Goal: Task Accomplishment & Management: Manage account settings

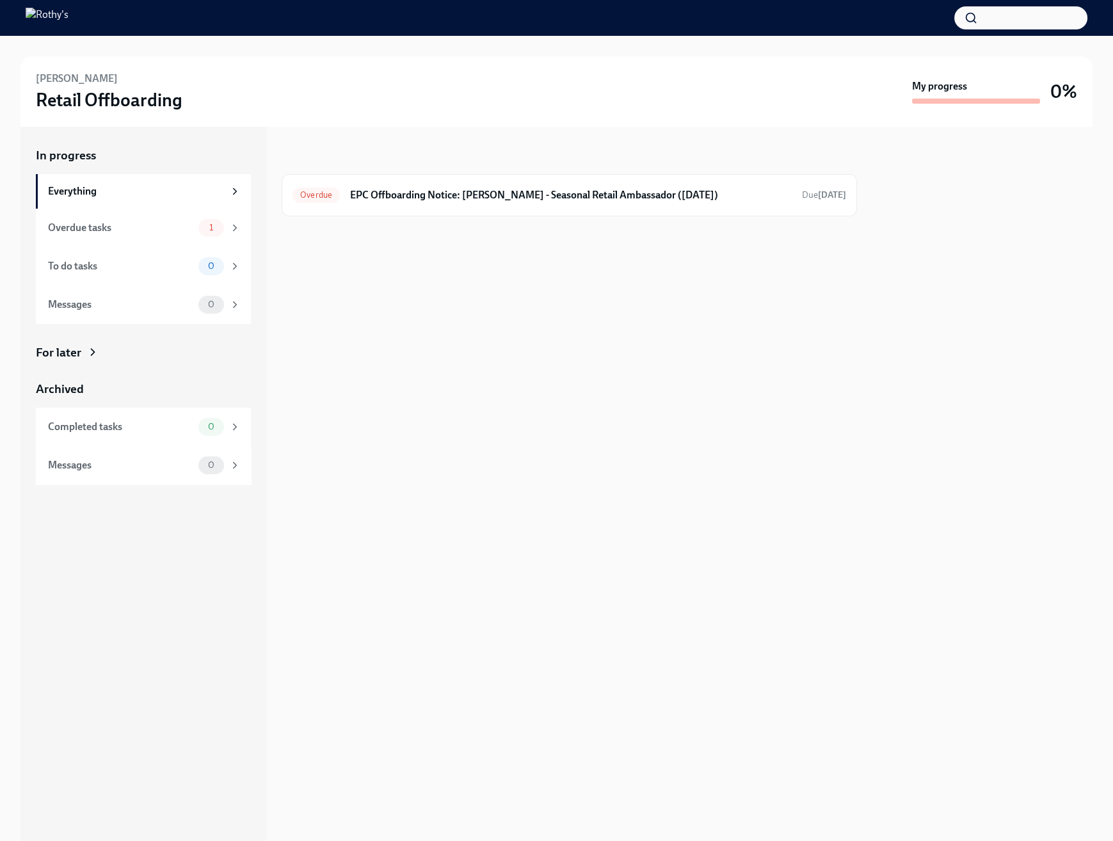
click at [473, 165] on div "In progress Overdue EPC Offboarding Notice: [PERSON_NAME] - Seasonal Retail Amb…" at bounding box center [569, 181] width 575 height 69
click at [475, 181] on div "Overdue EPC Offboarding Notice: [PERSON_NAME] - Seasonal Retail Ambassador ([DA…" at bounding box center [569, 195] width 575 height 42
click at [458, 197] on h6 "EPC Offboarding Notice: [PERSON_NAME] - Seasonal Retail Ambassador ([DATE])" at bounding box center [570, 195] width 441 height 14
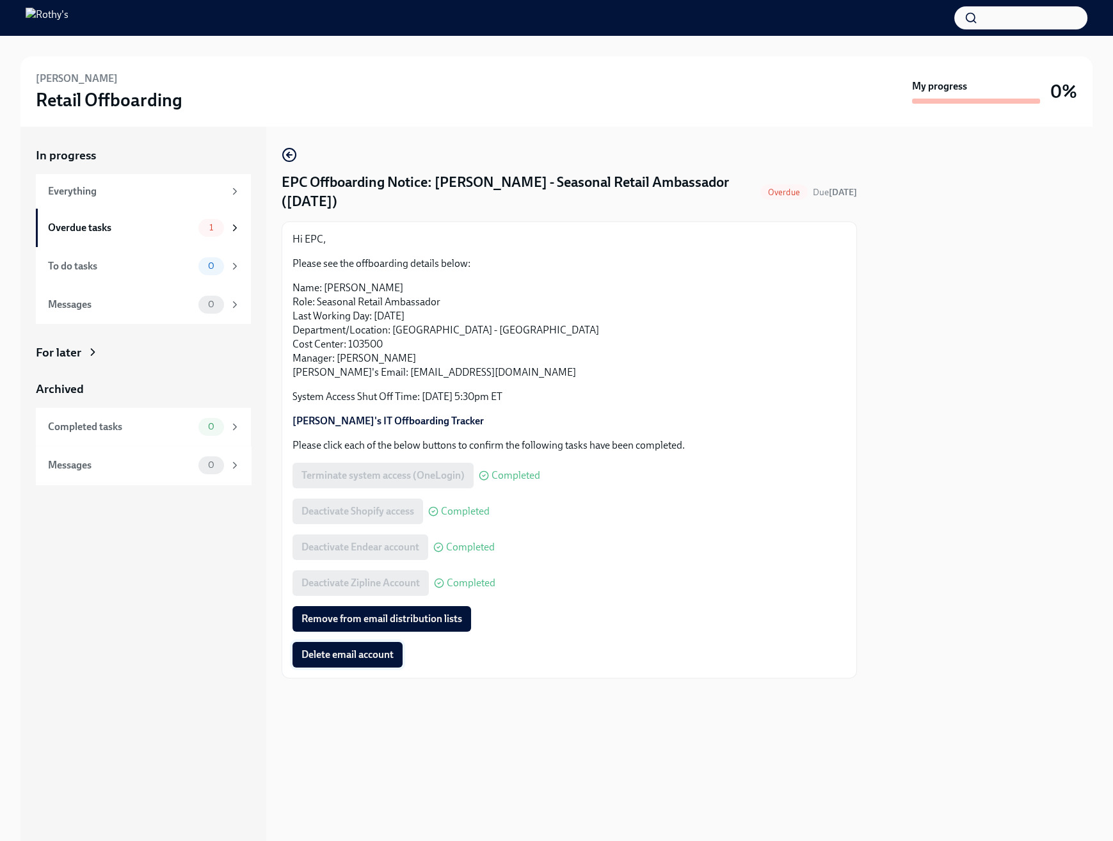
drag, startPoint x: 389, startPoint y: 620, endPoint x: 367, endPoint y: 646, distance: 34.1
click at [390, 620] on span "Remove from email distribution lists" at bounding box center [381, 618] width 161 height 13
click at [362, 653] on span "Delete email account" at bounding box center [347, 654] width 92 height 13
click at [765, 528] on div "Hi EPC, Please see the offboarding details below: Name: [PERSON_NAME] Role: Sea…" at bounding box center [568, 449] width 553 height 435
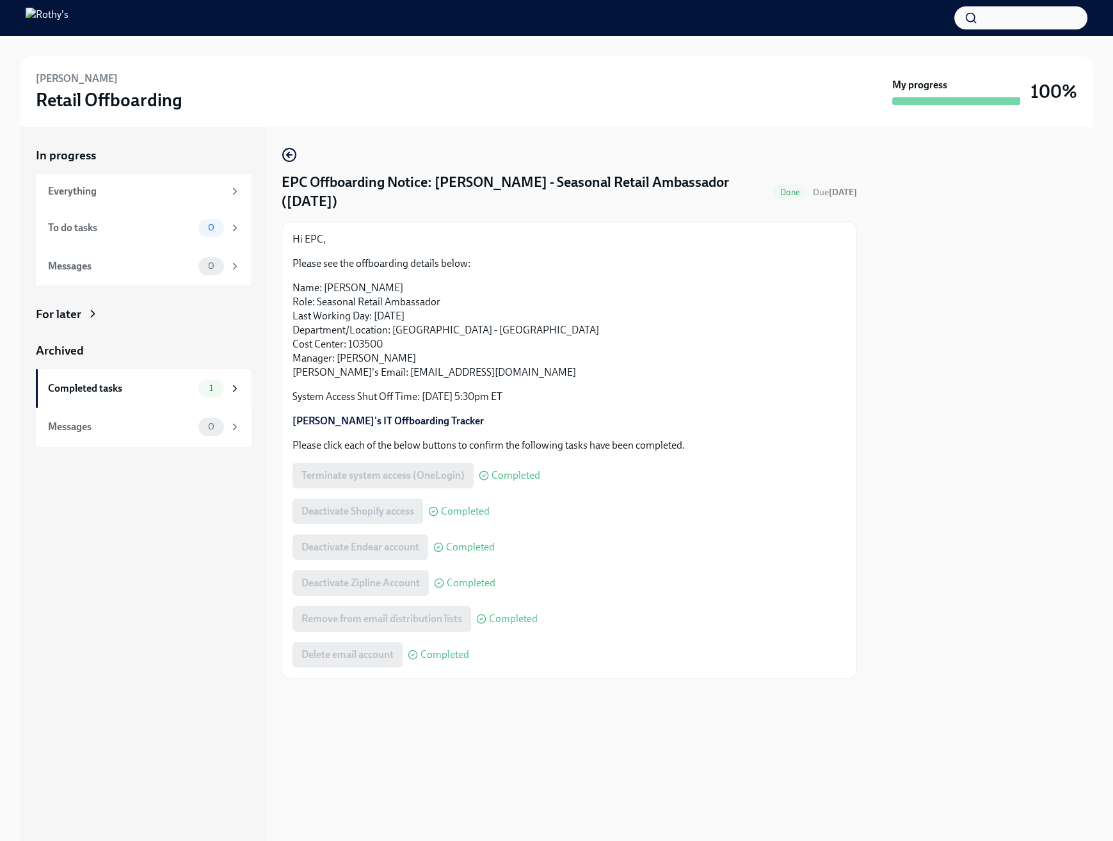
click at [591, 527] on div "Hi EPC, Please see the offboarding details below: Name: [PERSON_NAME] Role: Sea…" at bounding box center [568, 449] width 553 height 435
